Goal: Transaction & Acquisition: Purchase product/service

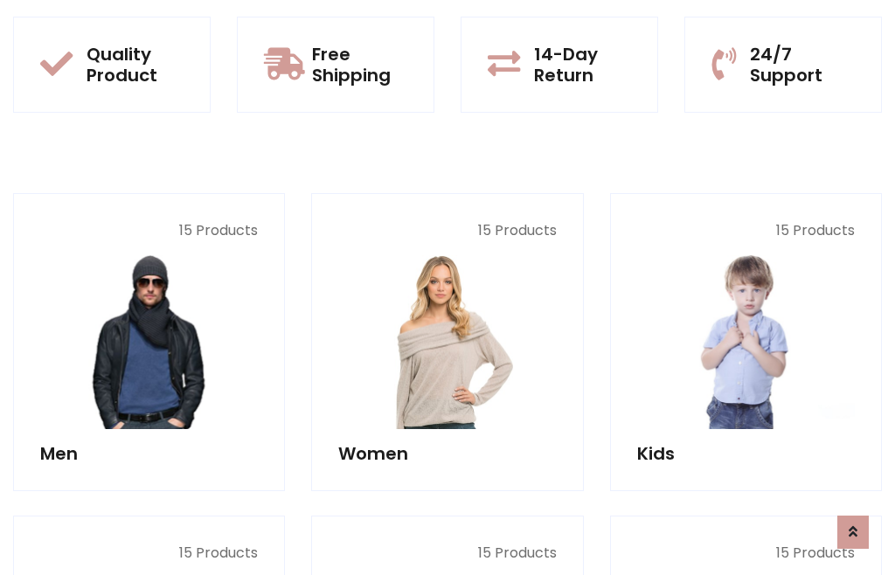
scroll to position [1423, 0]
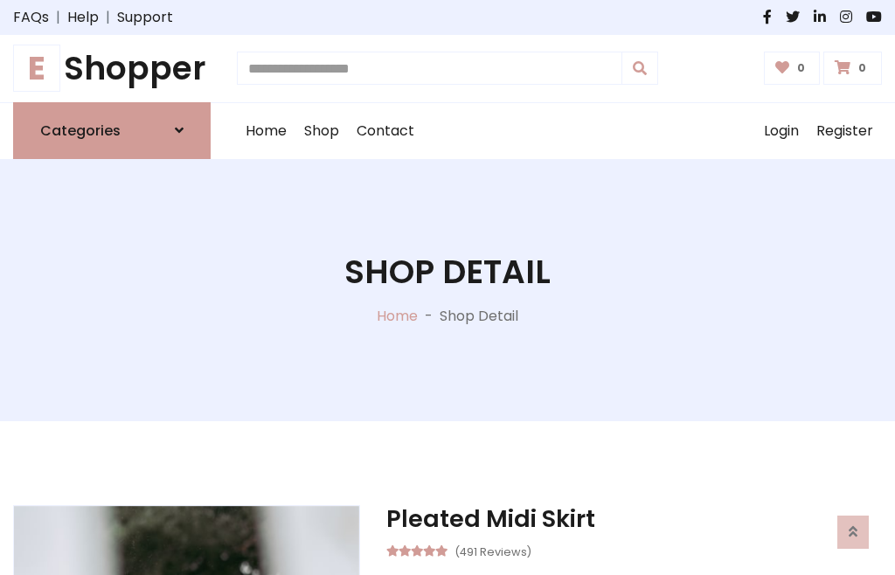
click at [112, 68] on h1 "E Shopper" at bounding box center [111, 68] width 197 height 39
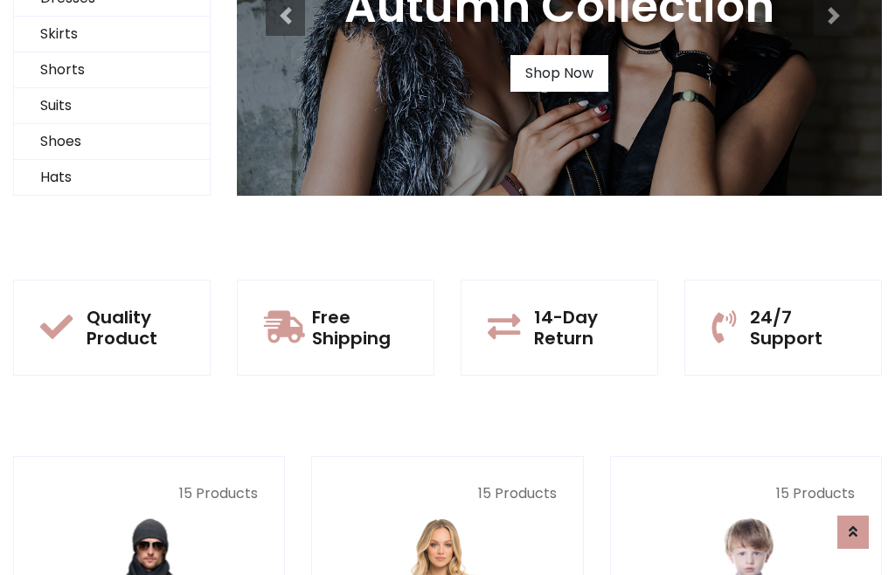
scroll to position [169, 0]
